Goal: Task Accomplishment & Management: Use online tool/utility

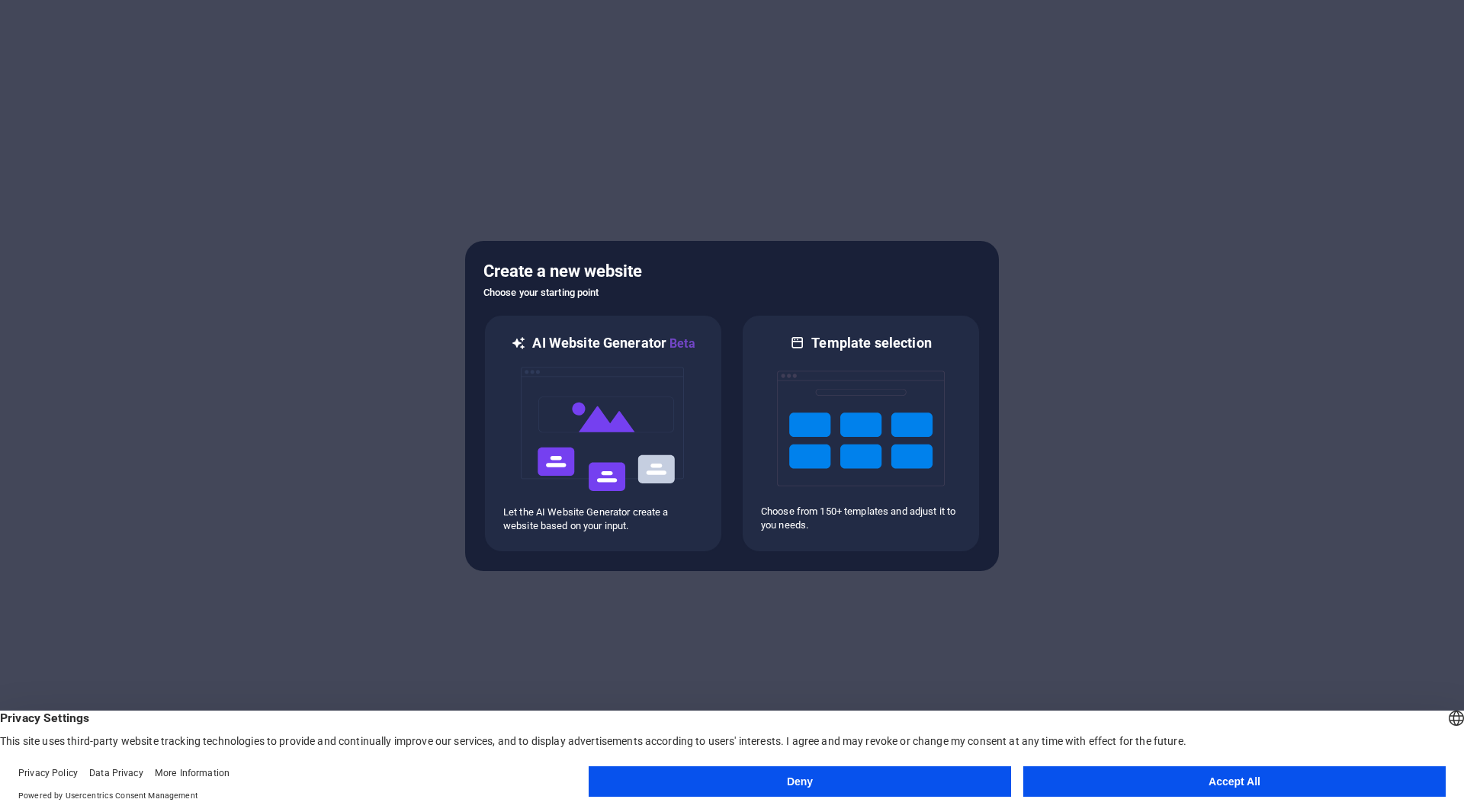
click at [1197, 780] on button "Accept All" at bounding box center [1234, 781] width 422 height 31
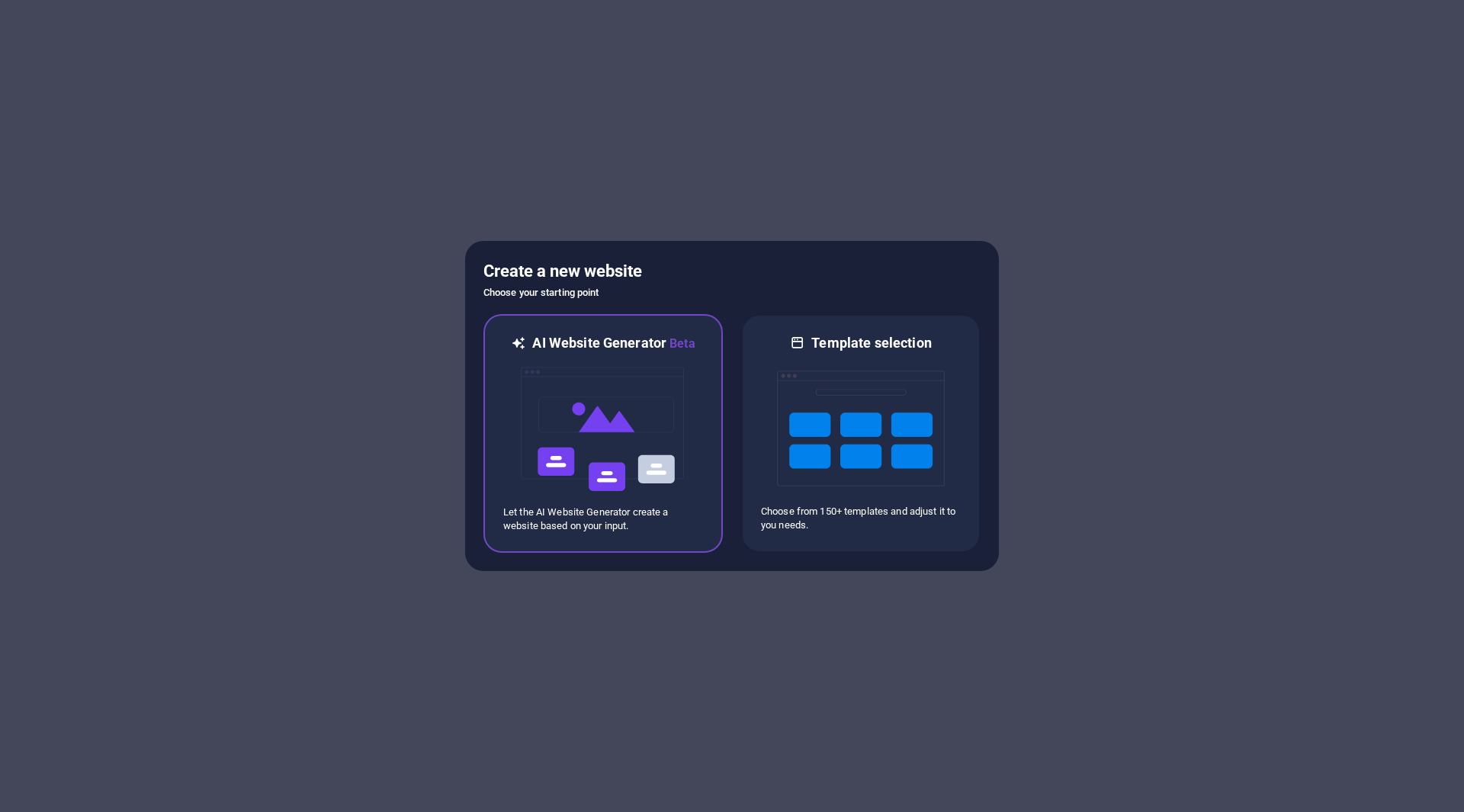
click at [618, 456] on img at bounding box center [604, 429] width 168 height 153
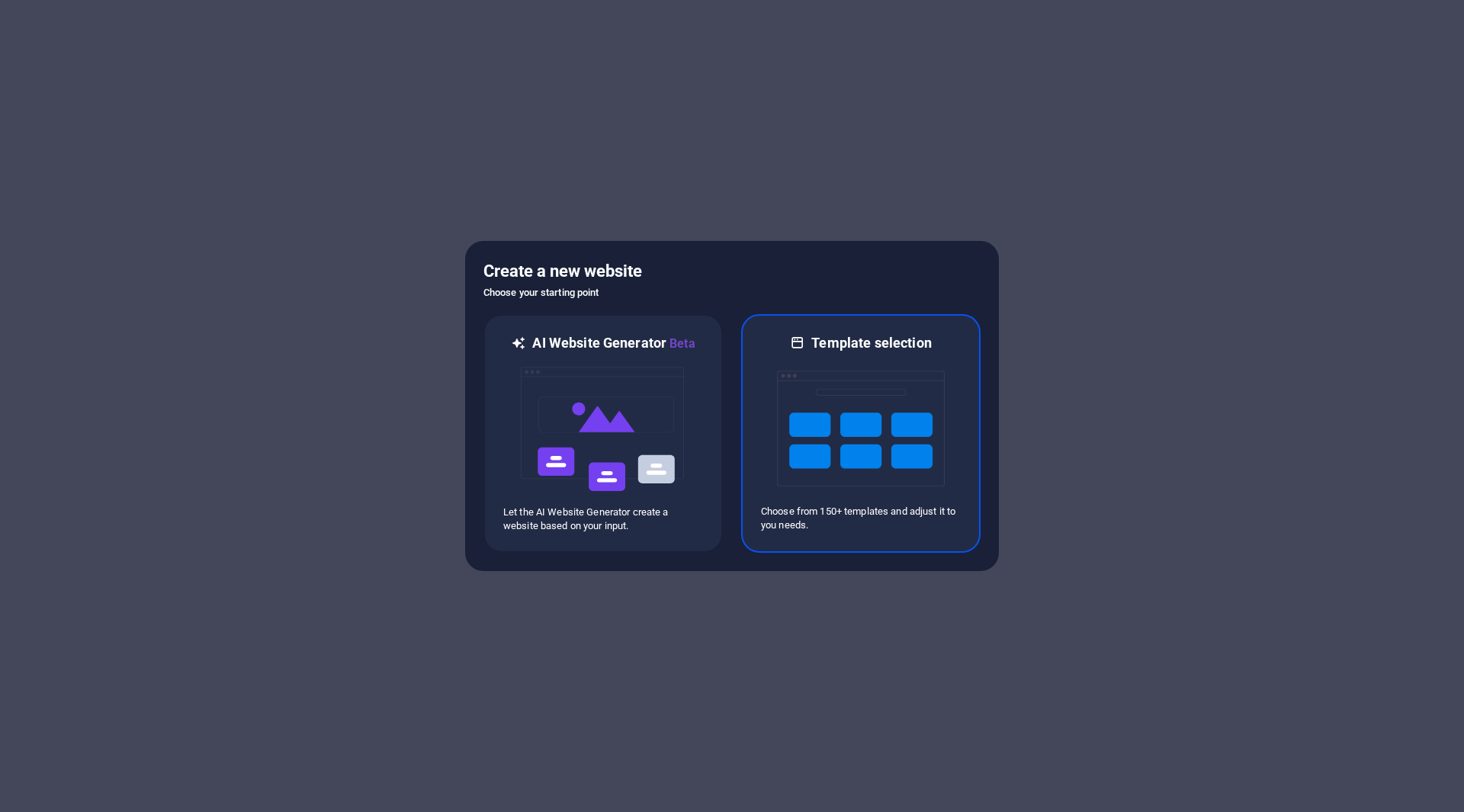
click at [889, 419] on img at bounding box center [861, 429] width 168 height 153
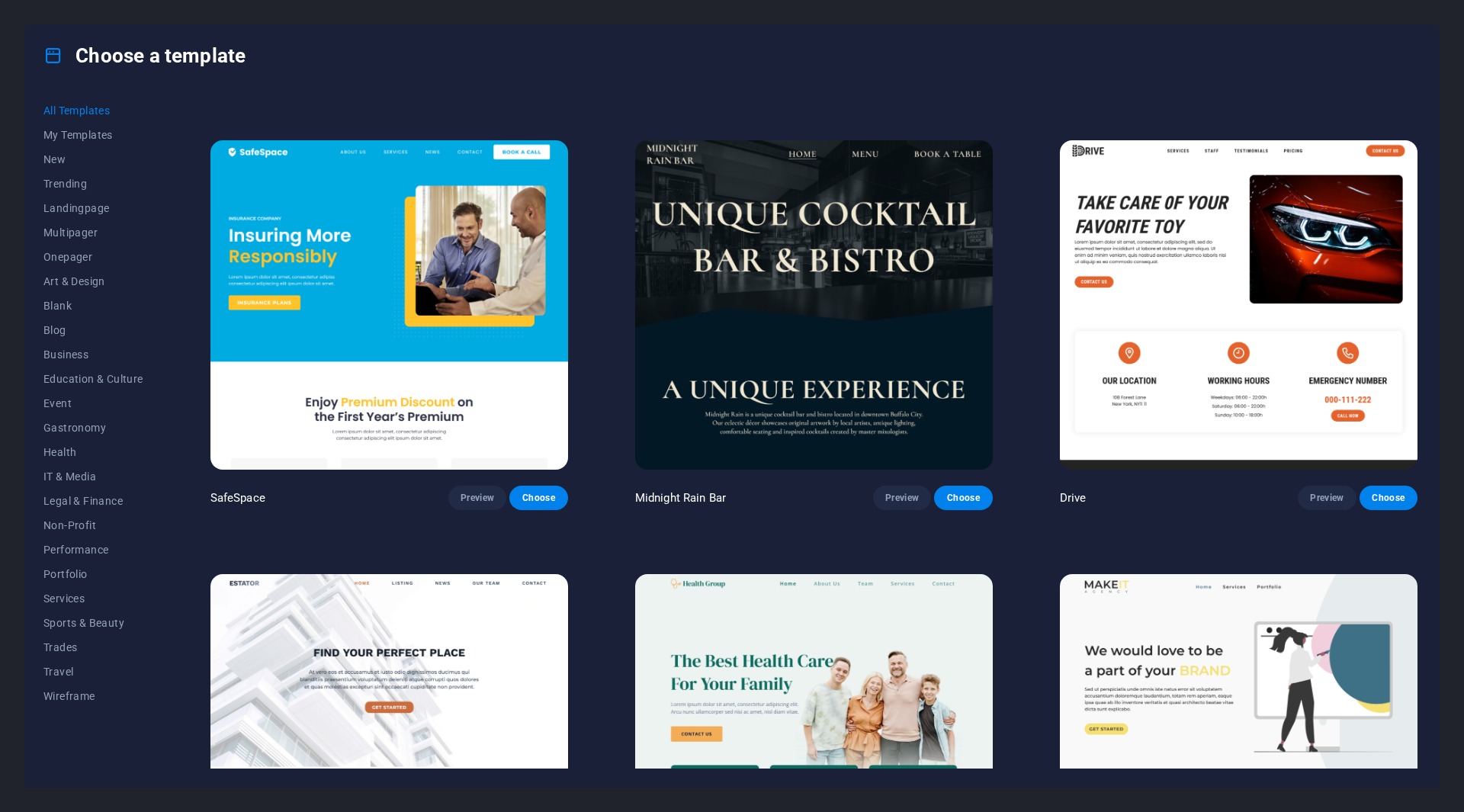
scroll to position [3659, 0]
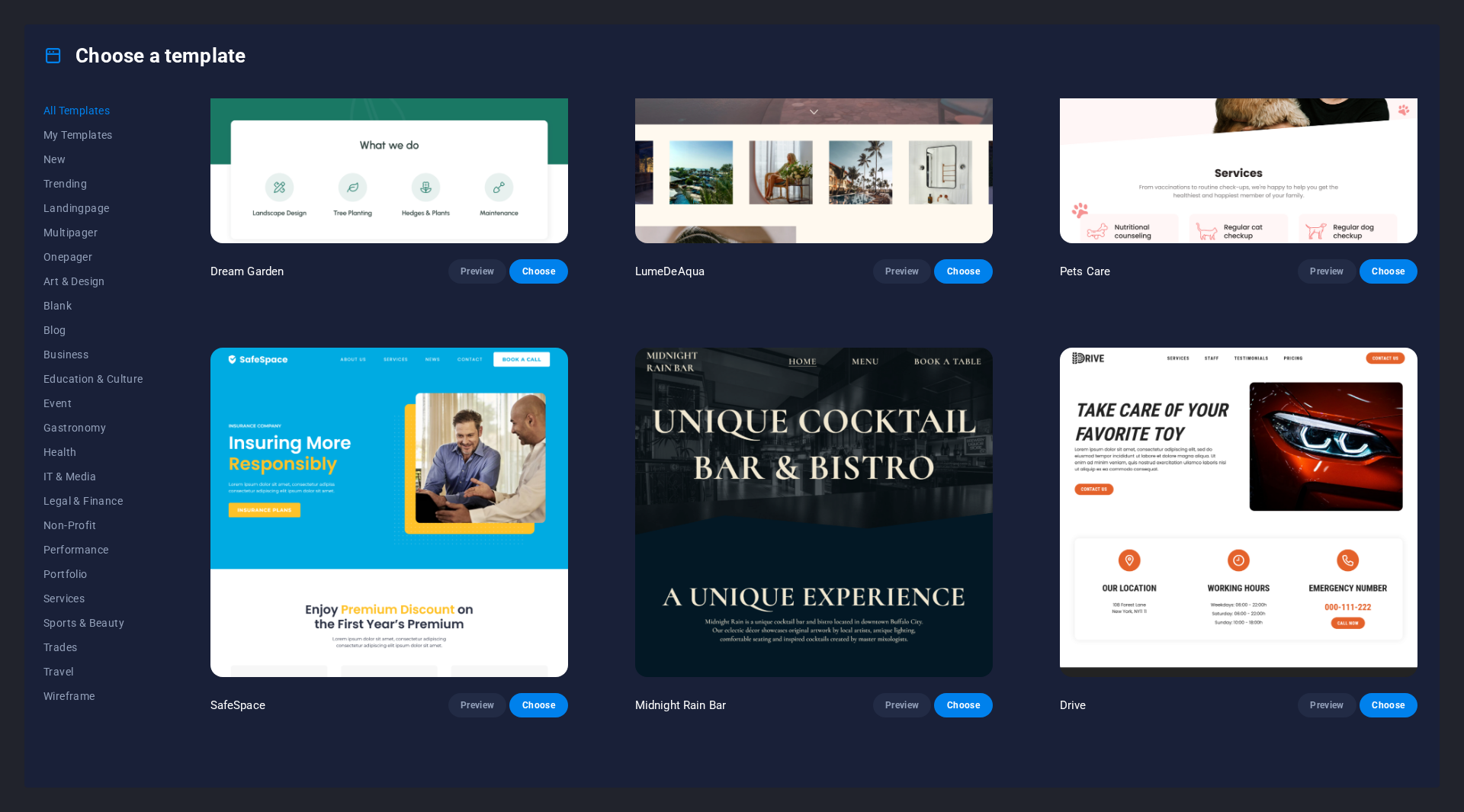
click at [1262, 452] on img at bounding box center [1239, 512] width 358 height 330
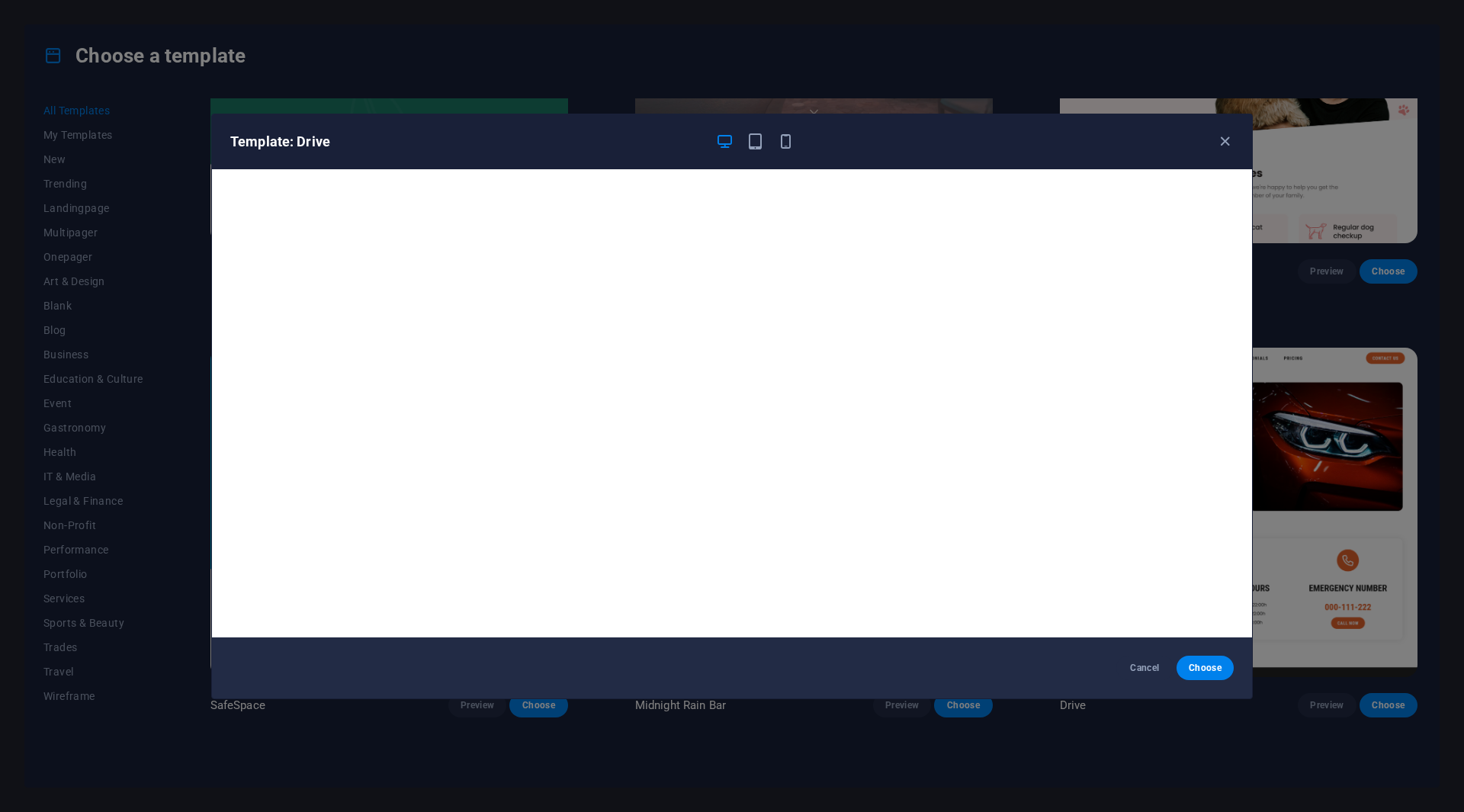
scroll to position [3, 0]
click at [1194, 665] on span "Choose" at bounding box center [1205, 668] width 33 height 12
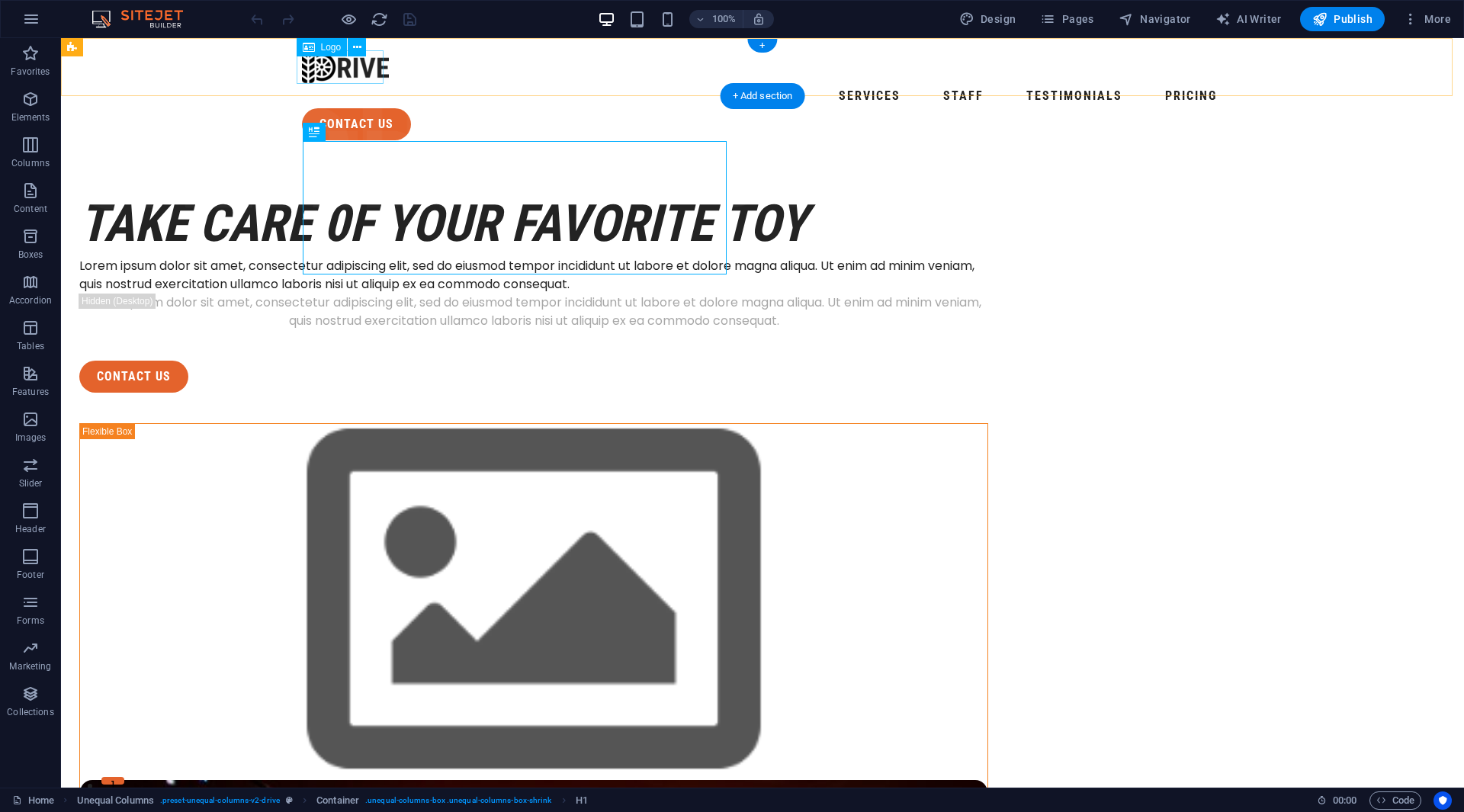
click at [331, 49] on span "Logo" at bounding box center [331, 47] width 20 height 9
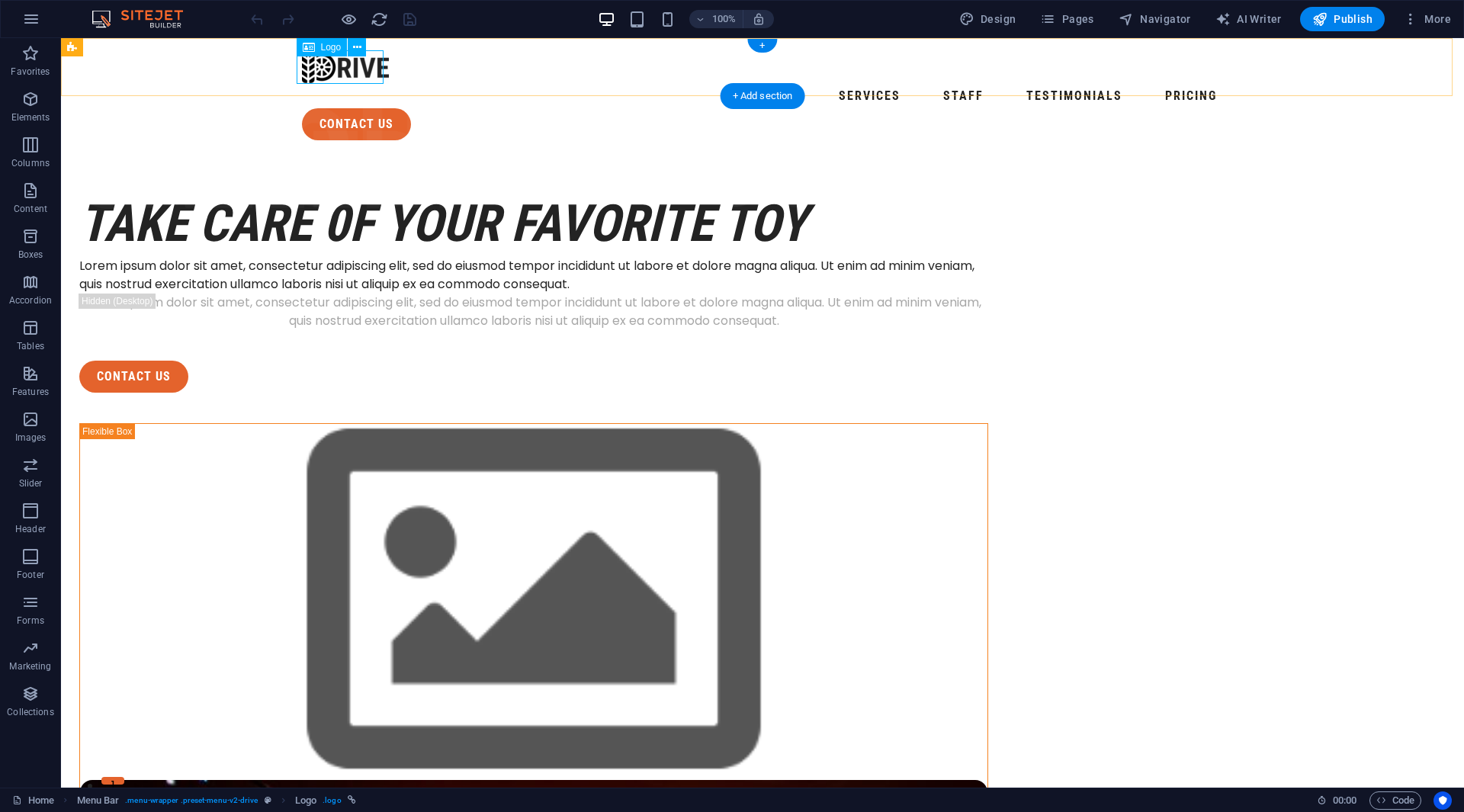
click at [348, 67] on div at bounding box center [762, 67] width 921 height 34
select select "px"
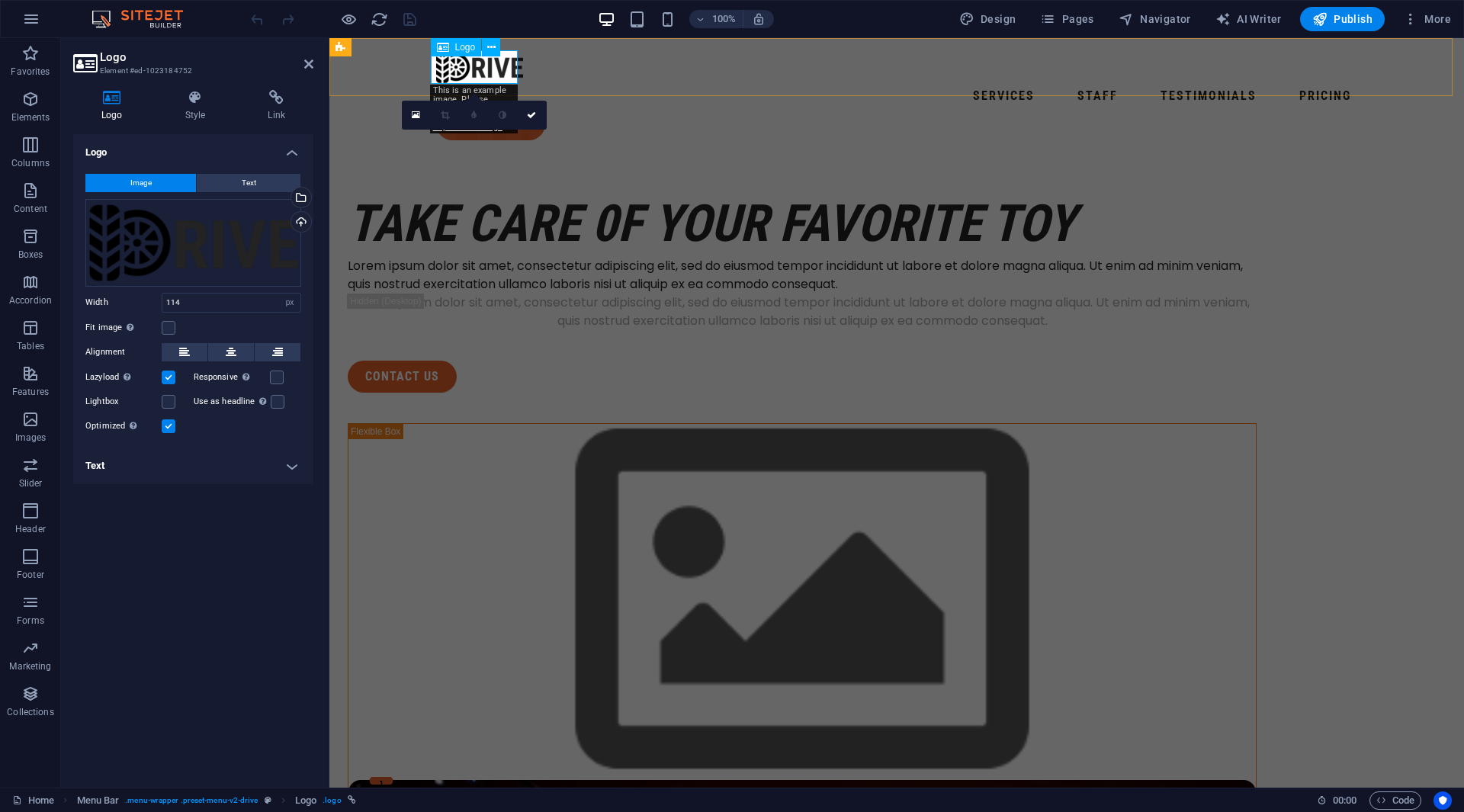
click at [505, 70] on div at bounding box center [896, 67] width 921 height 34
click at [237, 250] on div "Drag files here, click to choose files or select files from Files or our free s…" at bounding box center [193, 242] width 216 height 87
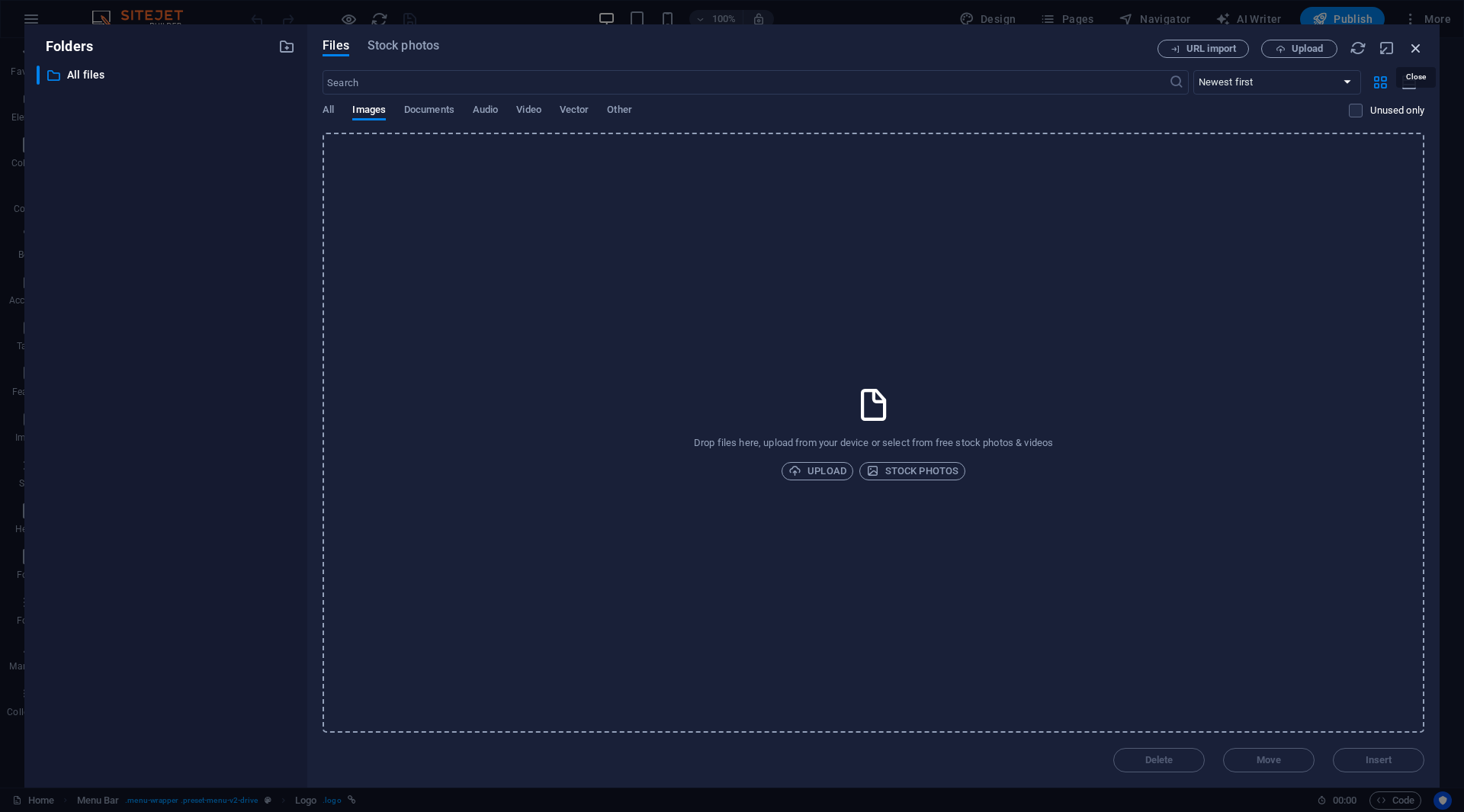
click at [1411, 48] on icon "button" at bounding box center [1416, 48] width 17 height 17
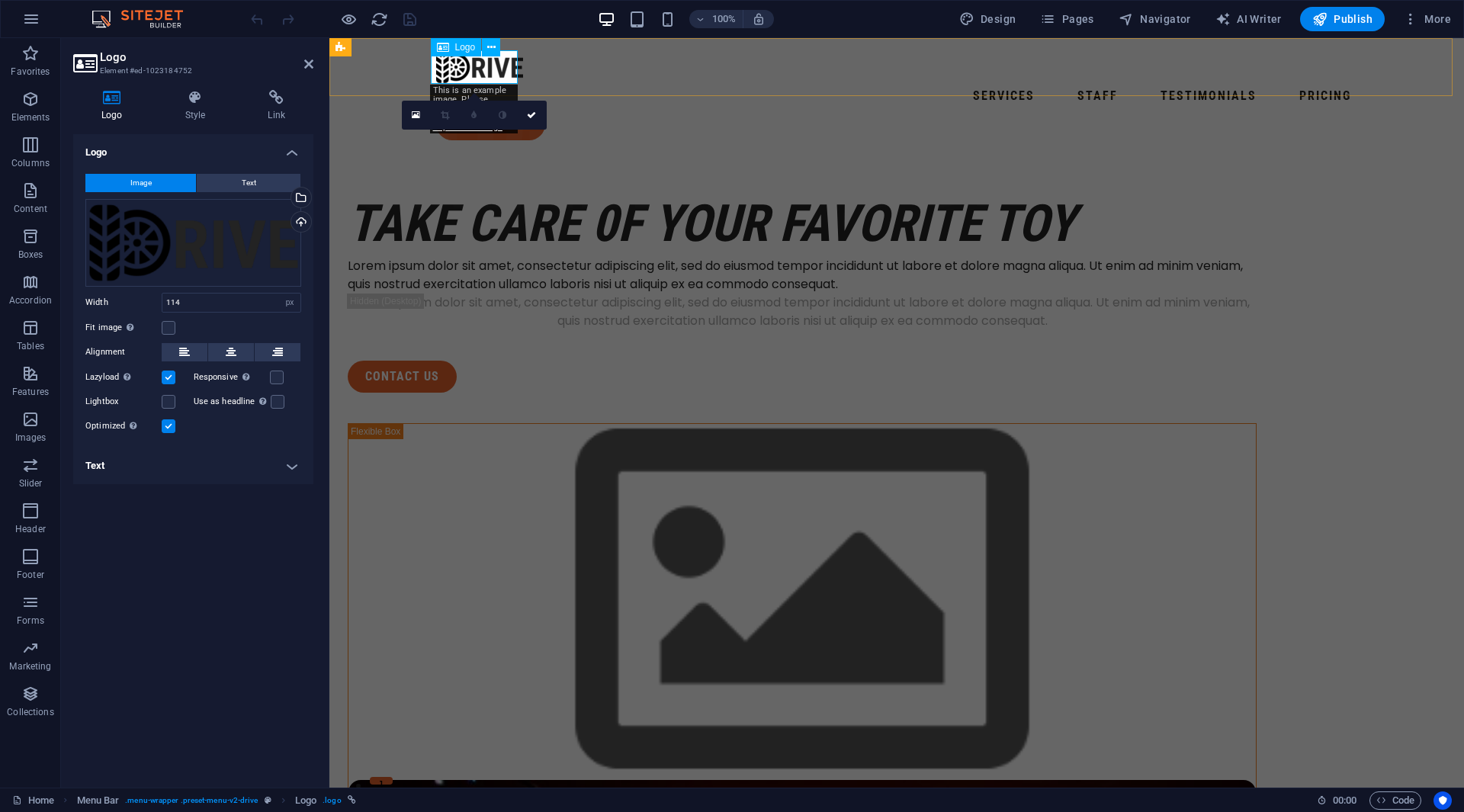
click at [487, 67] on div at bounding box center [896, 67] width 921 height 34
click at [249, 184] on span "Text" at bounding box center [248, 183] width 14 height 19
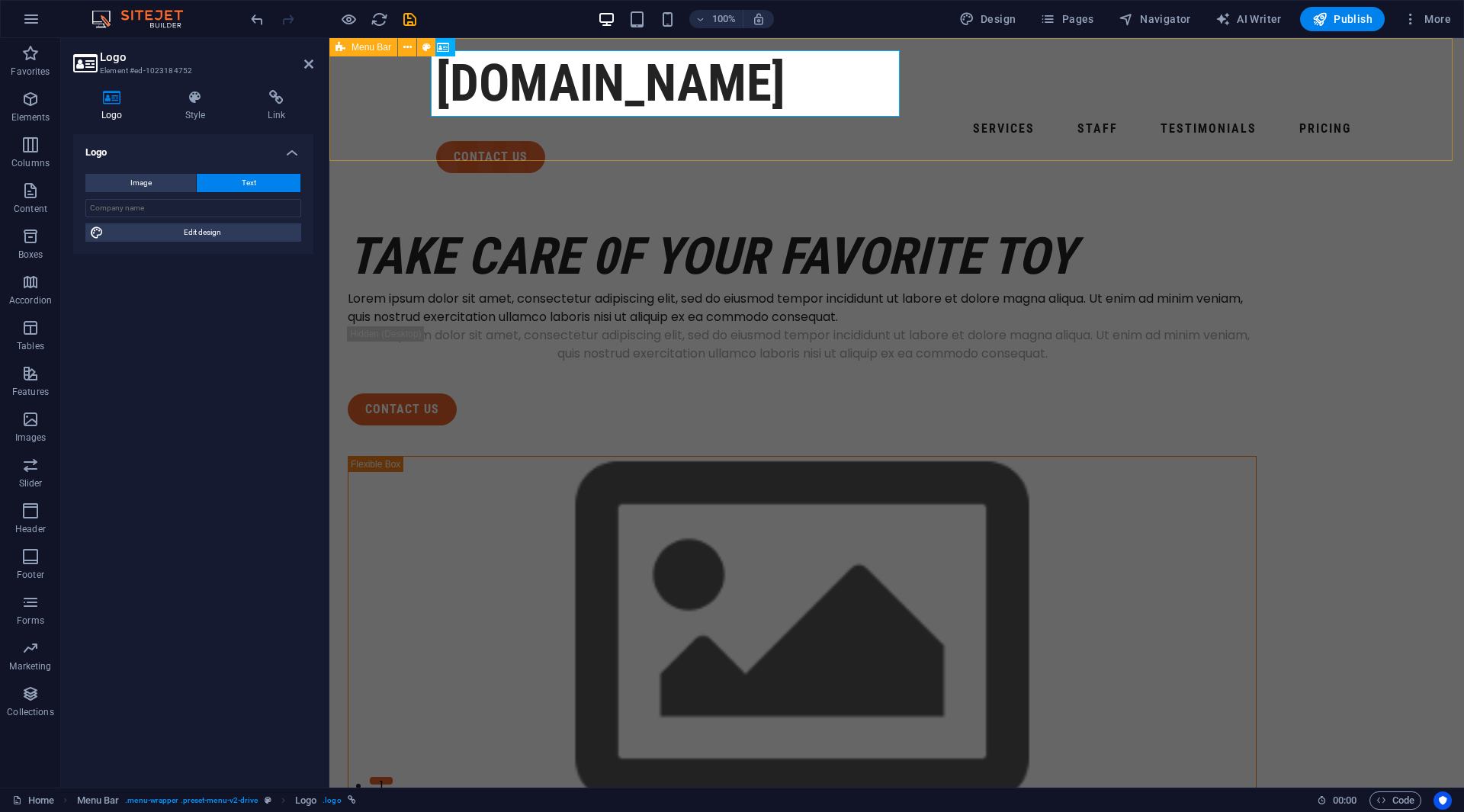
click at [650, 119] on div "ukautomotors.com Services Staff Testimonials Pricing contact us Menu" at bounding box center [897, 112] width 1134 height 147
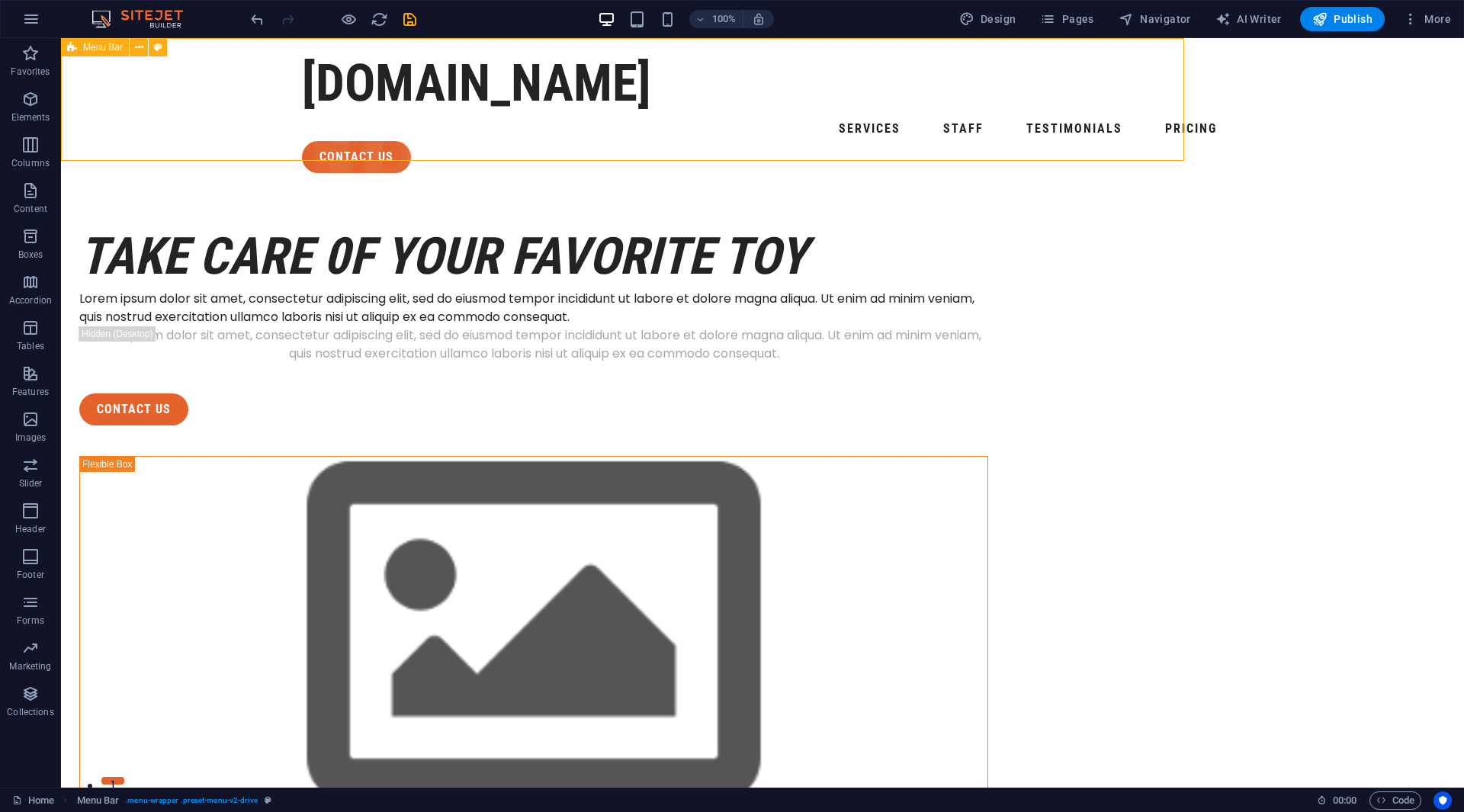
click at [582, 142] on div "ukautomotors.com Services Staff Testimonials Pricing contact us Menu" at bounding box center [762, 112] width 1403 height 147
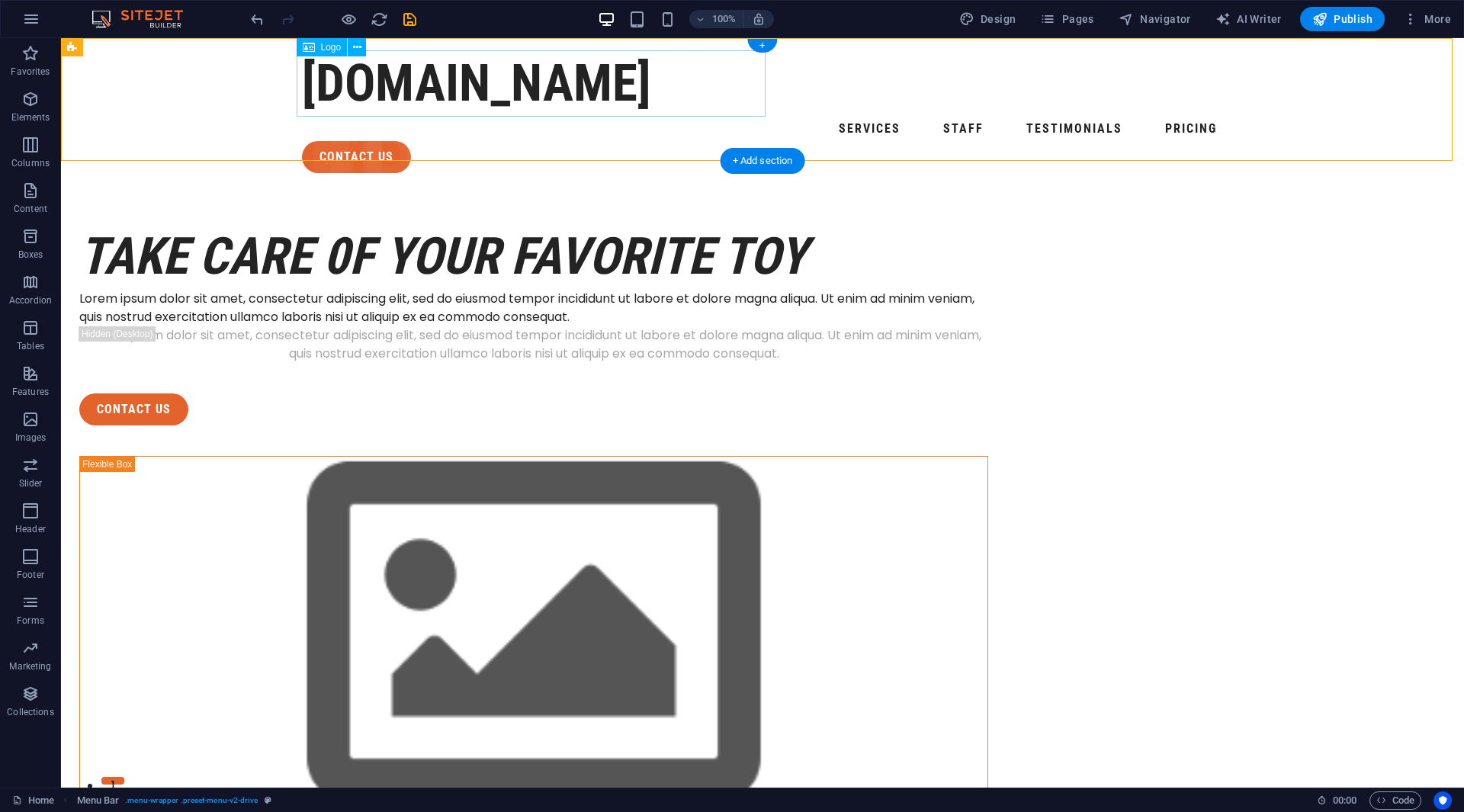
click at [714, 95] on div "[DOMAIN_NAME]" at bounding box center [762, 83] width 921 height 66
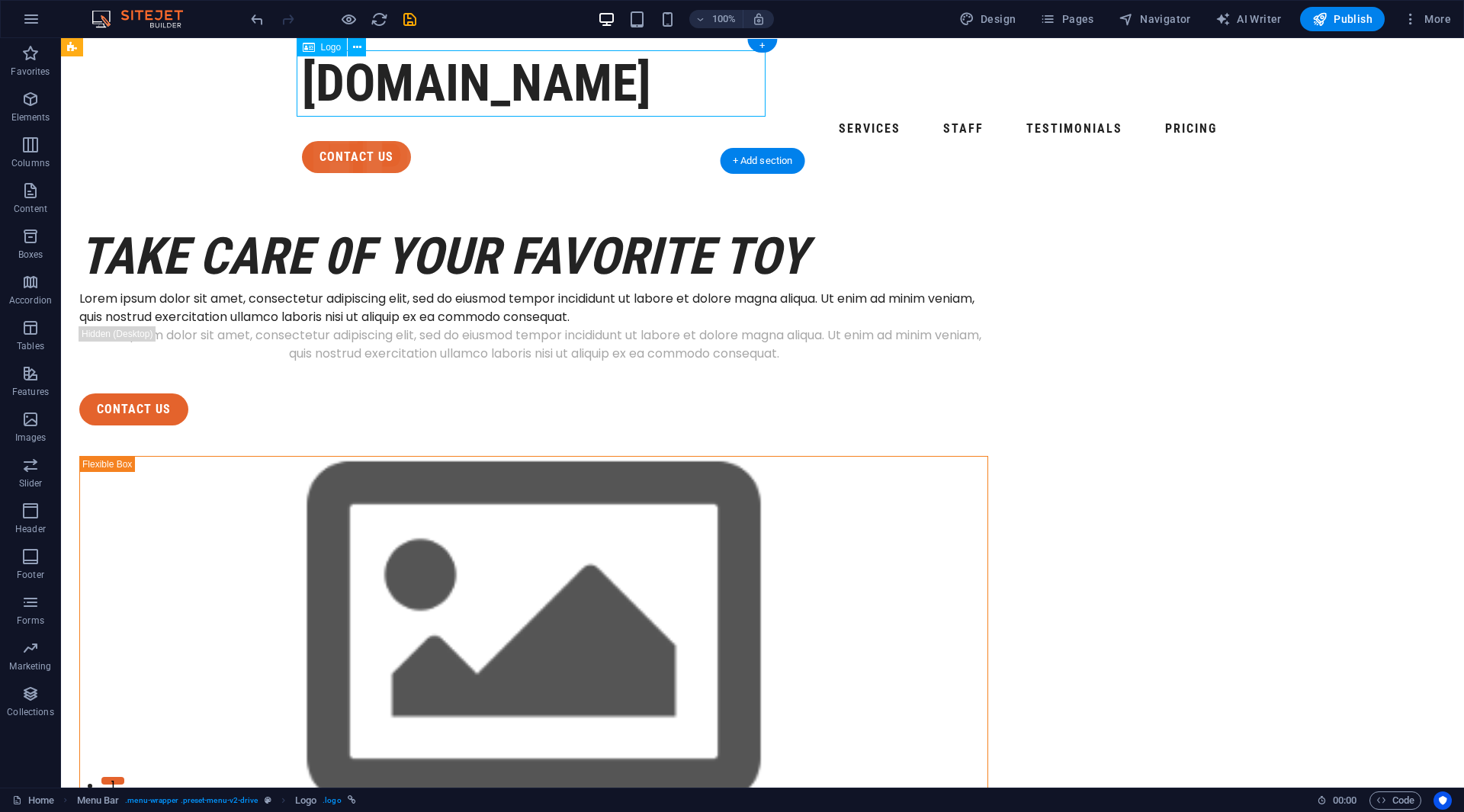
click at [721, 92] on div "[DOMAIN_NAME]" at bounding box center [762, 83] width 921 height 66
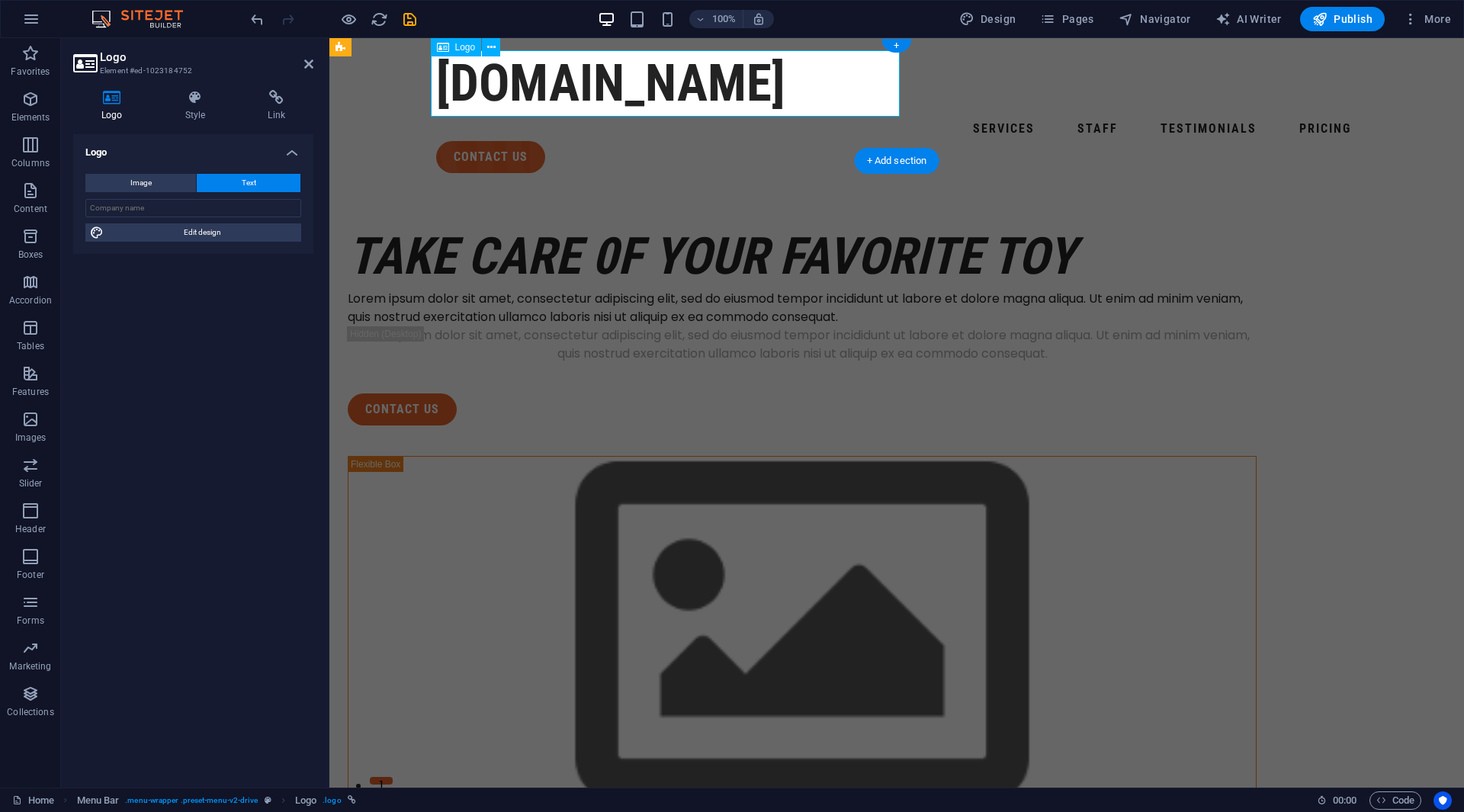
click at [852, 93] on div "[DOMAIN_NAME]" at bounding box center [896, 83] width 921 height 66
click at [860, 93] on div "[DOMAIN_NAME]" at bounding box center [896, 83] width 921 height 66
click at [862, 92] on div "[DOMAIN_NAME]" at bounding box center [896, 83] width 921 height 66
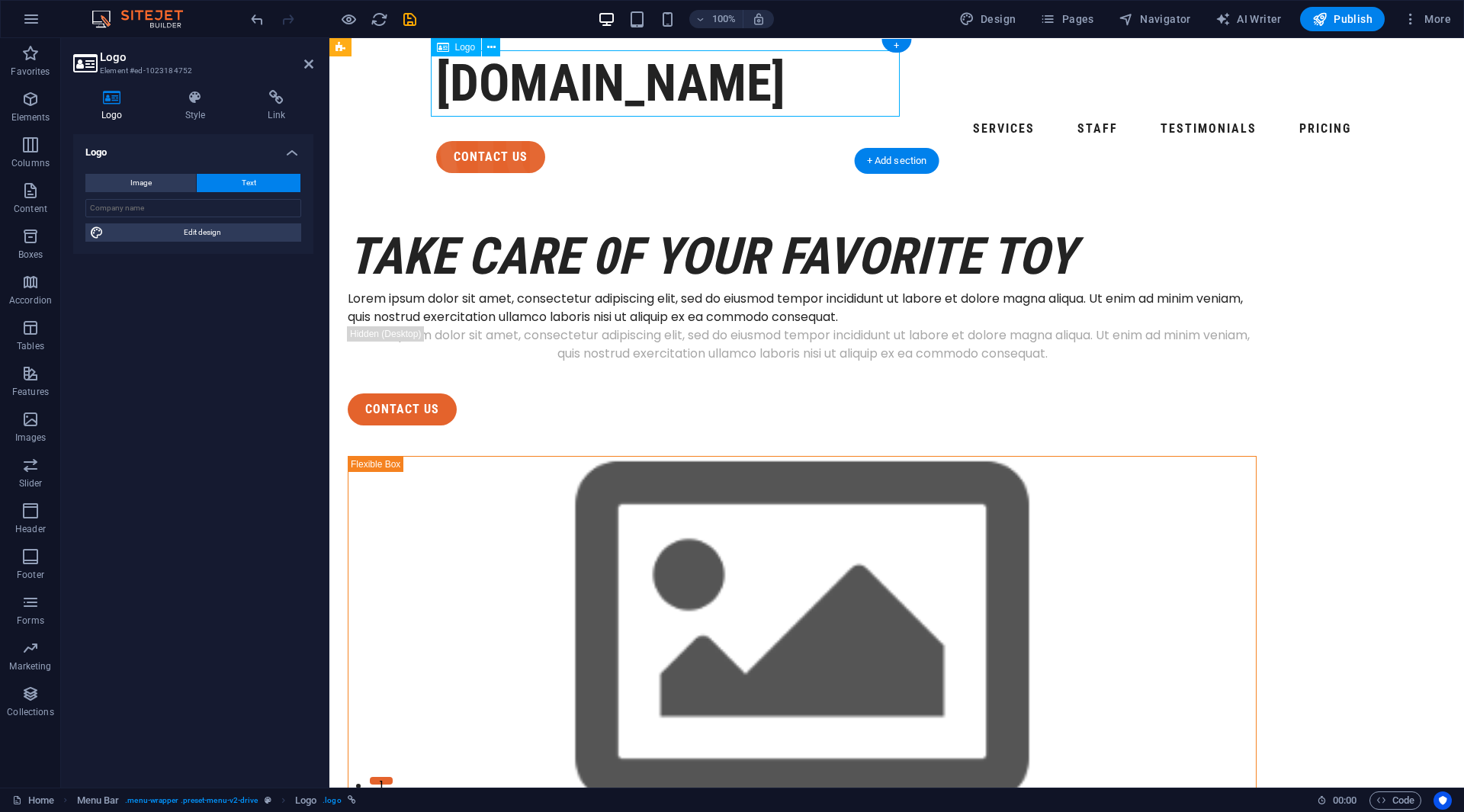
click at [860, 92] on div "[DOMAIN_NAME]" at bounding box center [896, 83] width 921 height 66
click at [206, 208] on input "text" at bounding box center [193, 209] width 216 height 19
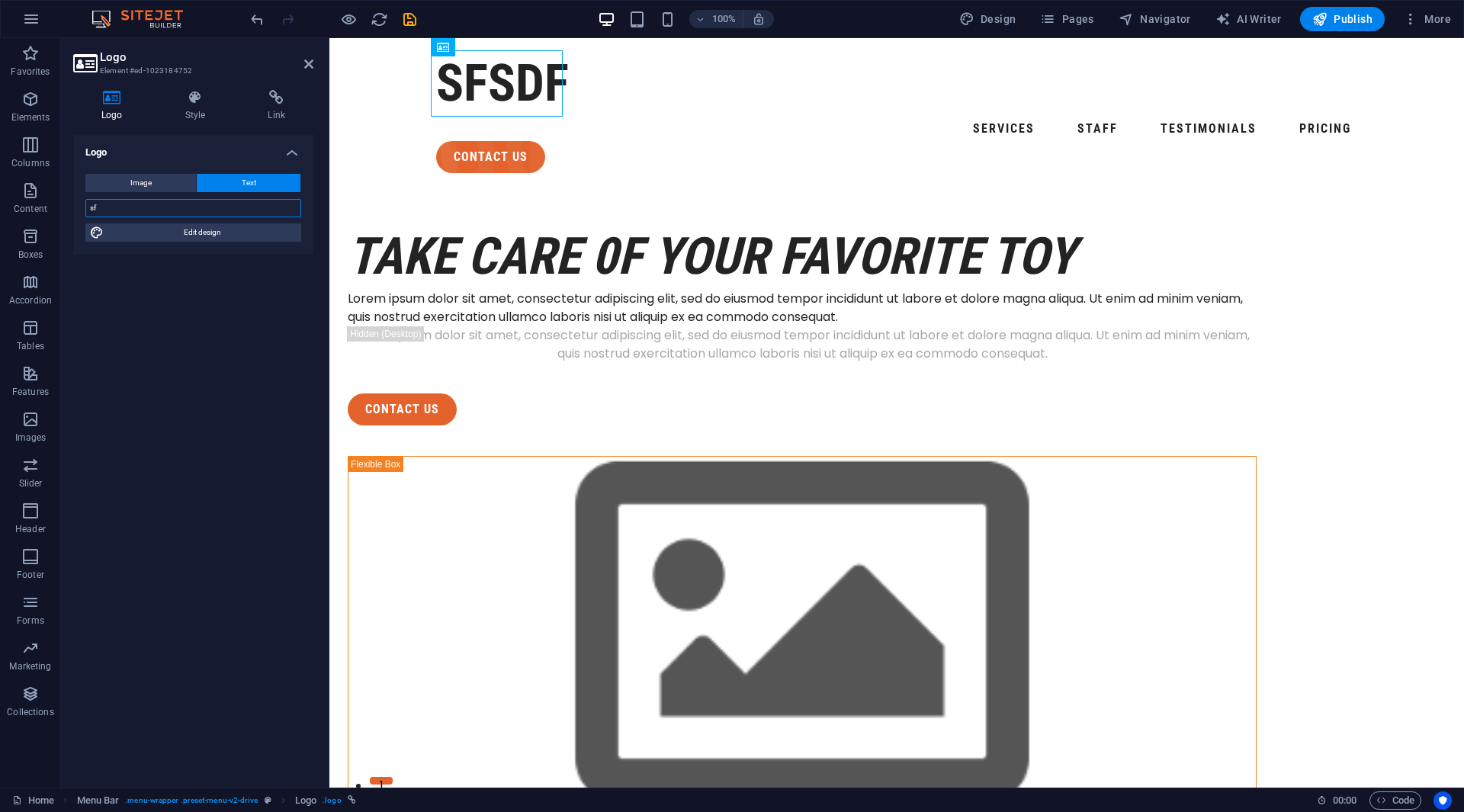
type input "s"
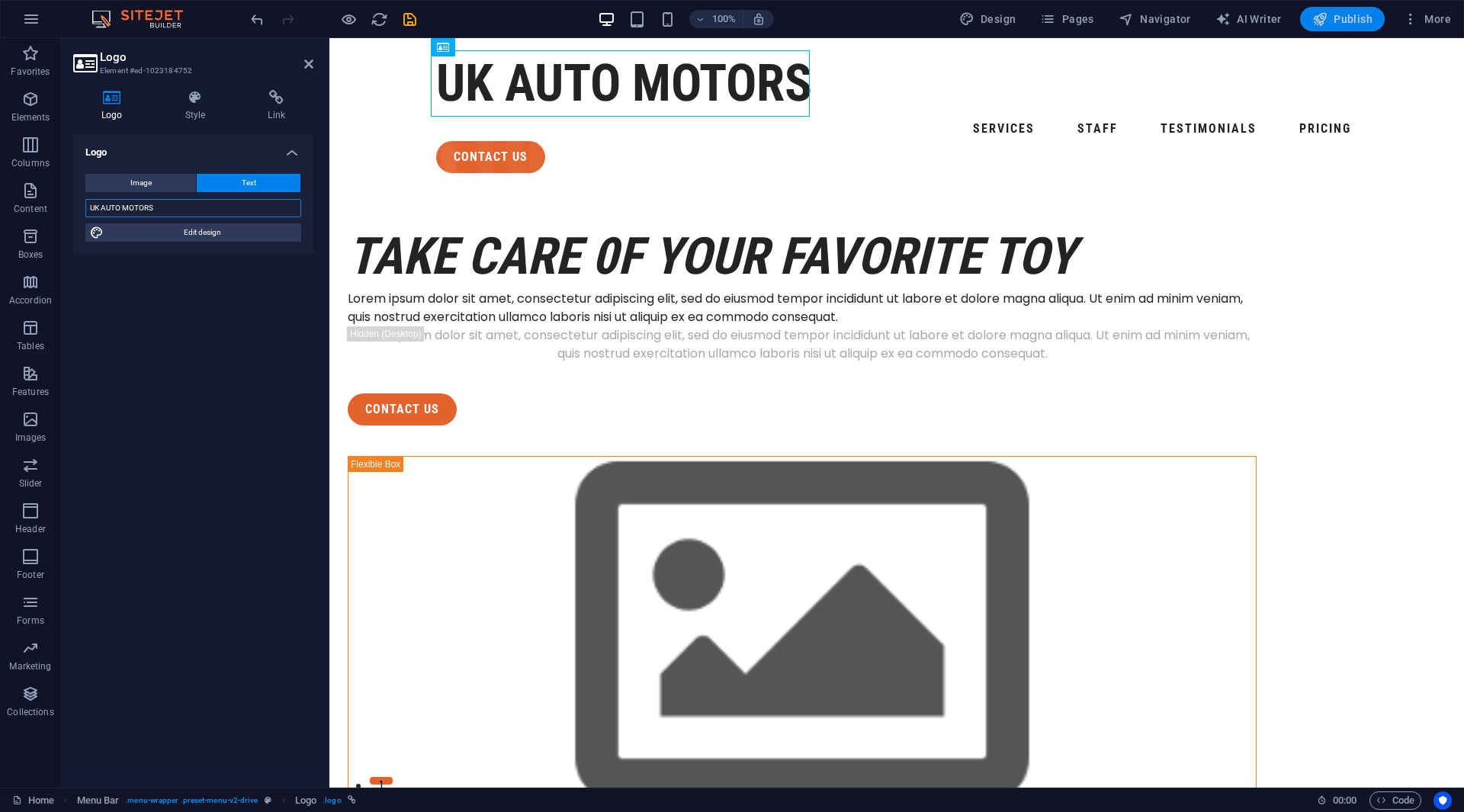
type input "UK AUTO MOTORS"
click at [1343, 26] on button "Publish" at bounding box center [1343, 19] width 85 height 25
